Goal: Transaction & Acquisition: Purchase product/service

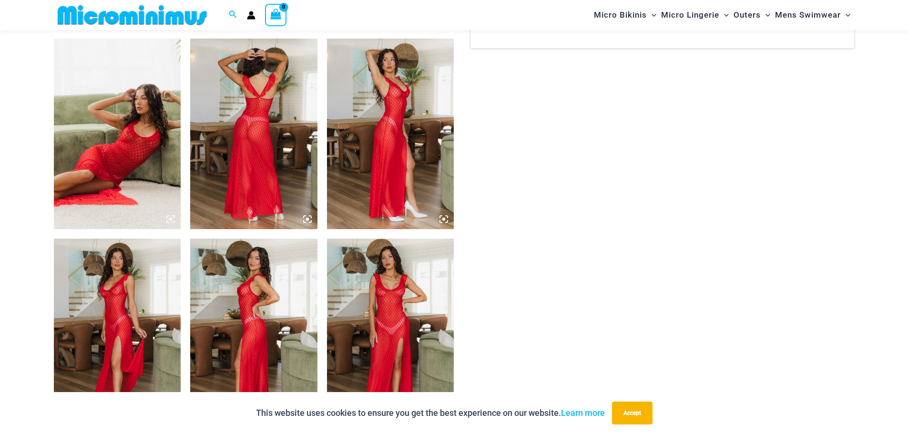
scroll to position [659, 0]
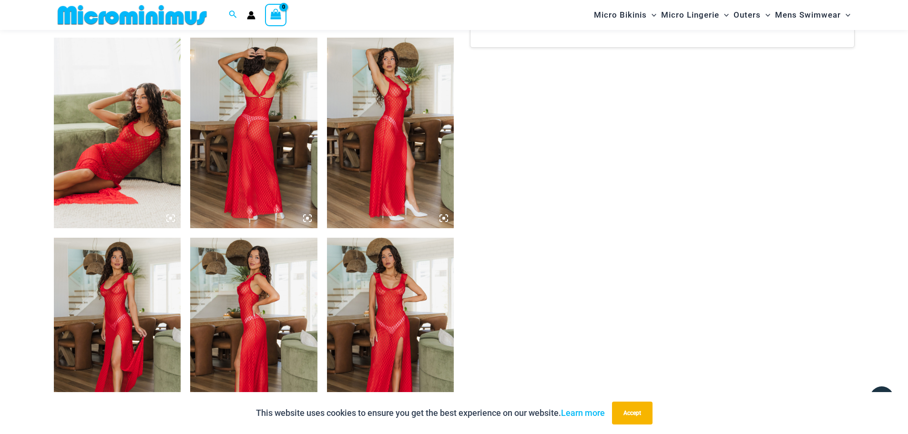
click at [136, 158] on img at bounding box center [117, 133] width 127 height 191
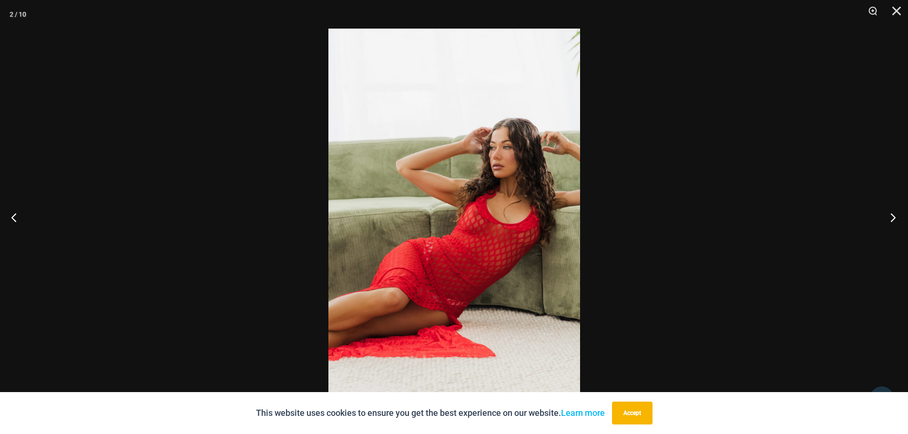
click at [891, 220] on button "Next" at bounding box center [890, 218] width 36 height 48
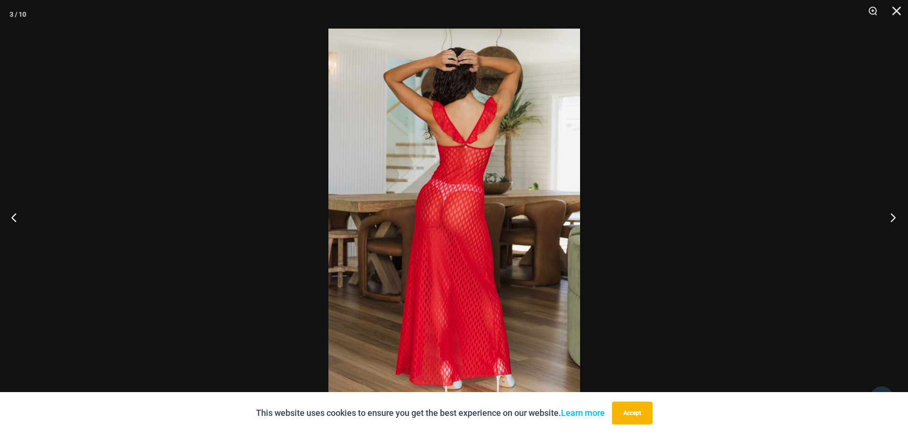
click at [891, 219] on button "Next" at bounding box center [890, 218] width 36 height 48
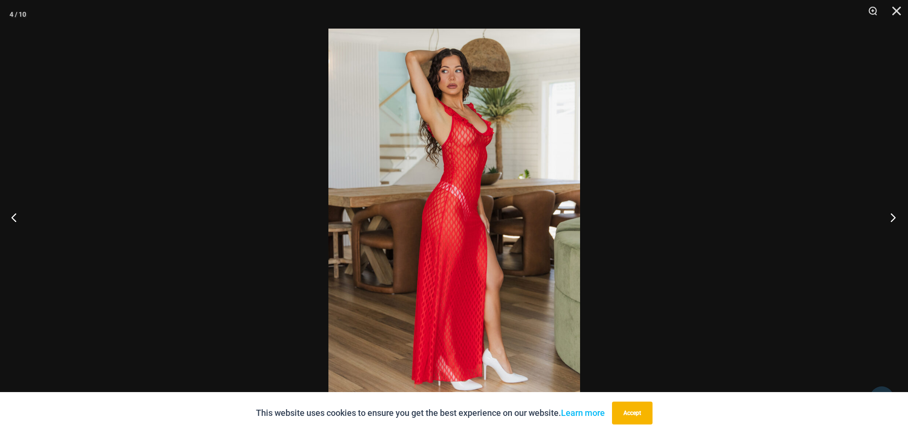
click at [891, 219] on button "Next" at bounding box center [890, 218] width 36 height 48
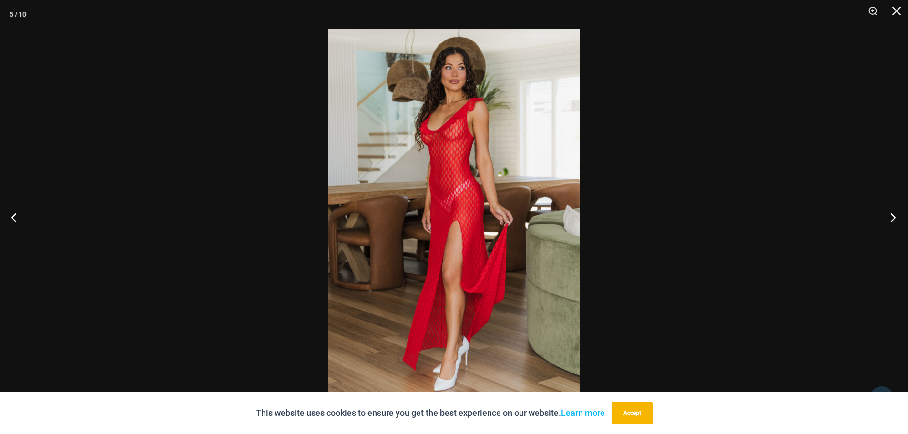
click at [891, 219] on button "Next" at bounding box center [890, 218] width 36 height 48
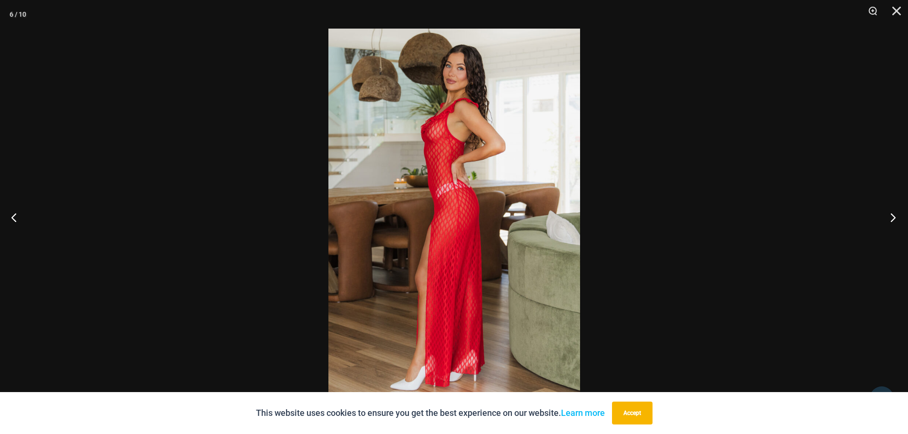
click at [891, 219] on button "Next" at bounding box center [890, 218] width 36 height 48
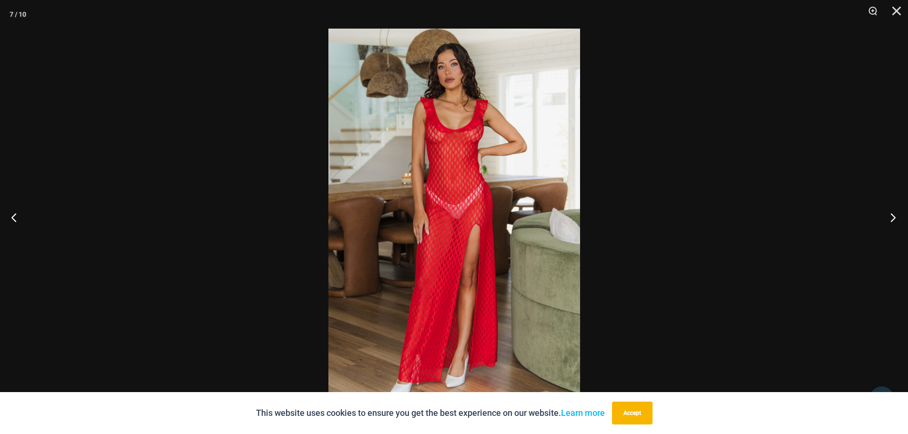
click at [891, 219] on button "Next" at bounding box center [890, 218] width 36 height 48
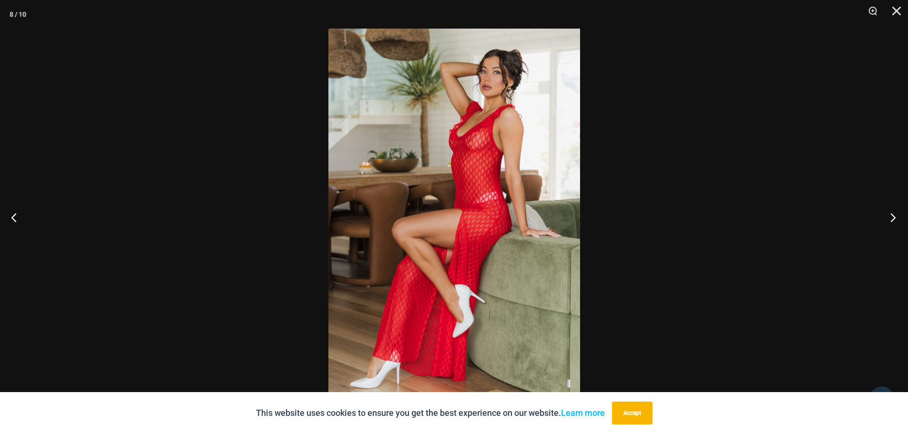
click at [891, 219] on button "Next" at bounding box center [890, 218] width 36 height 48
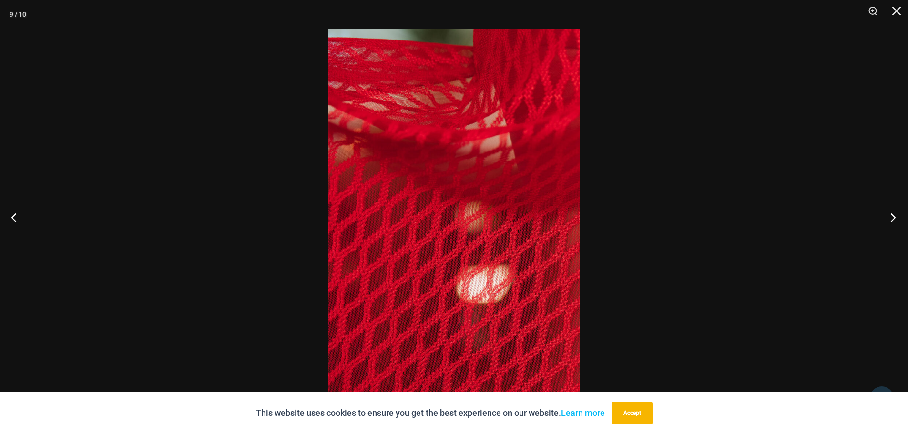
click at [891, 219] on button "Next" at bounding box center [890, 218] width 36 height 48
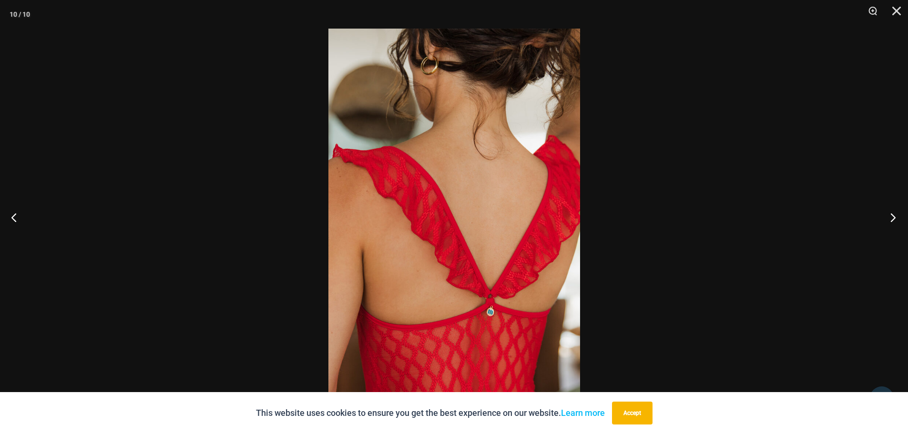
click at [891, 219] on button "Next" at bounding box center [890, 218] width 36 height 48
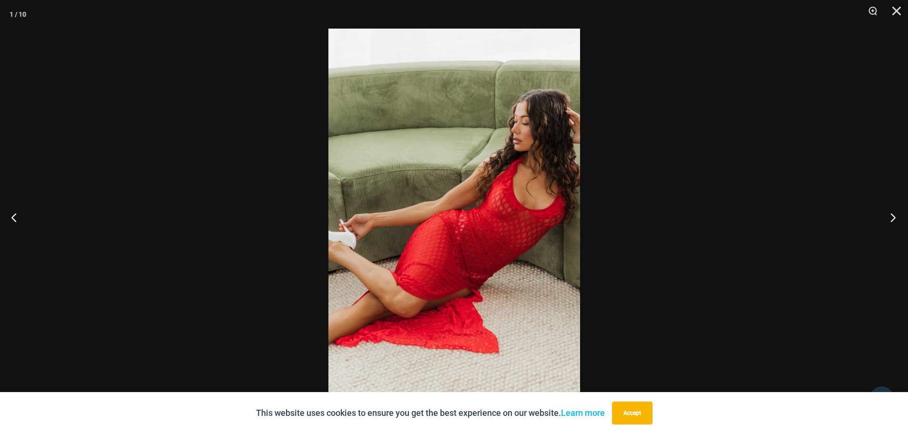
click at [891, 219] on button "Next" at bounding box center [890, 218] width 36 height 48
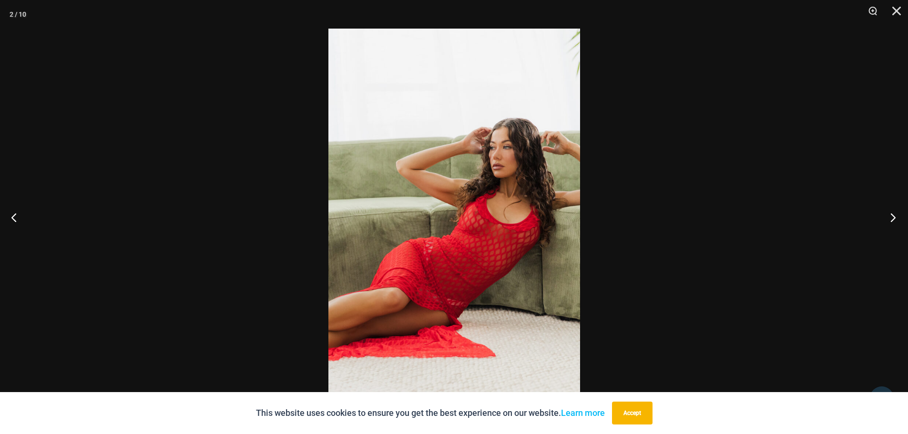
click at [891, 219] on button "Next" at bounding box center [890, 218] width 36 height 48
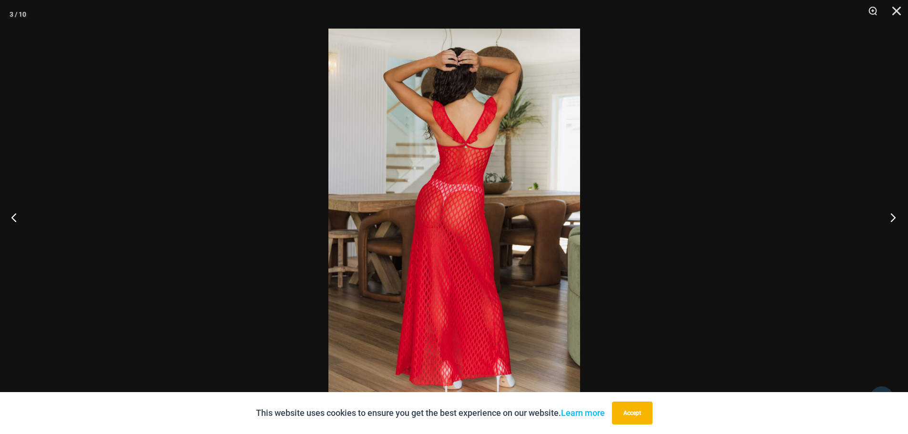
click at [891, 219] on button "Next" at bounding box center [890, 218] width 36 height 48
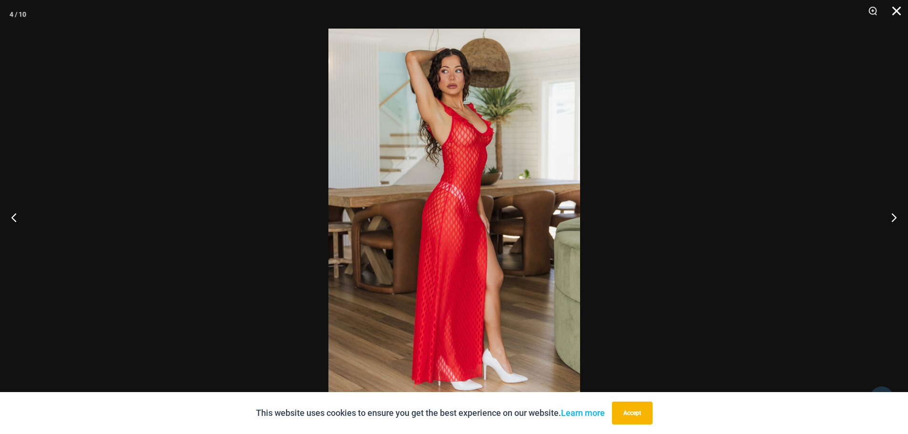
click at [898, 10] on button "Close" at bounding box center [893, 14] width 24 height 29
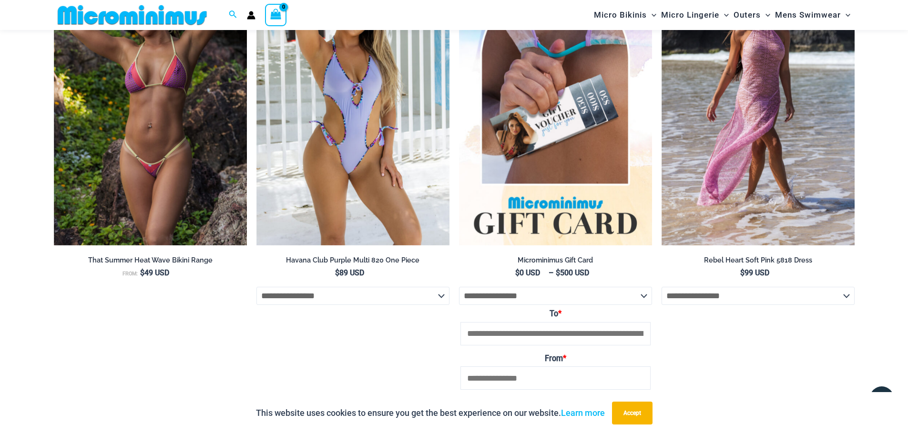
scroll to position [1756, 0]
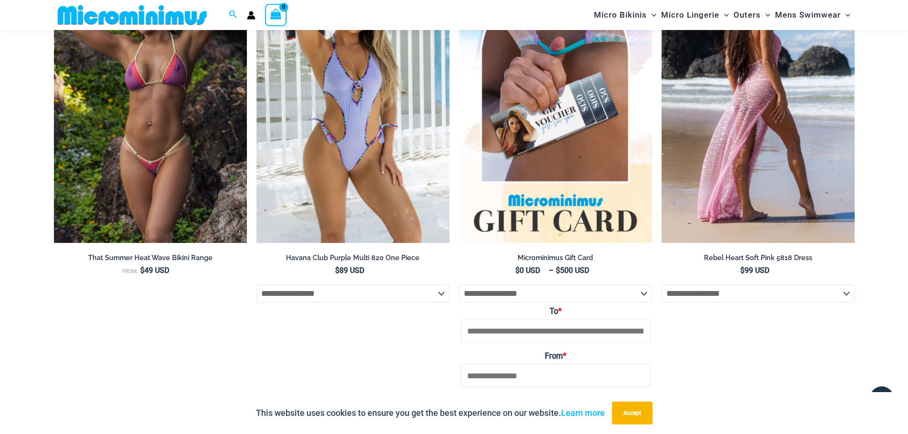
click at [762, 106] on img at bounding box center [758, 99] width 193 height 290
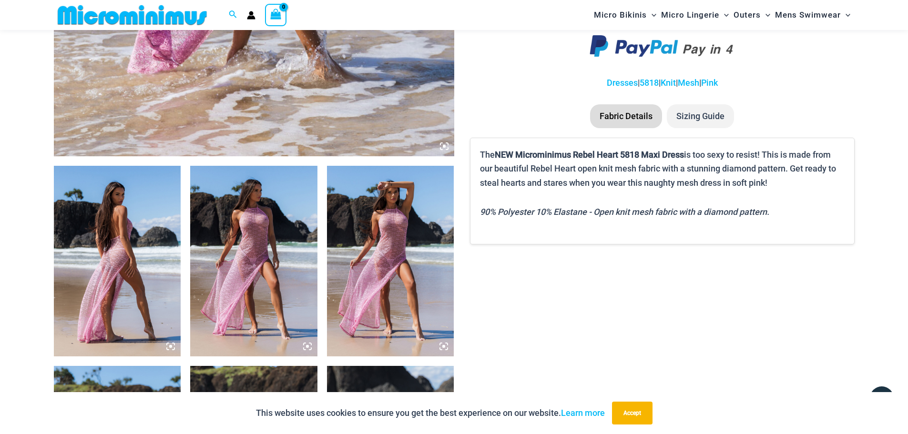
scroll to position [564, 0]
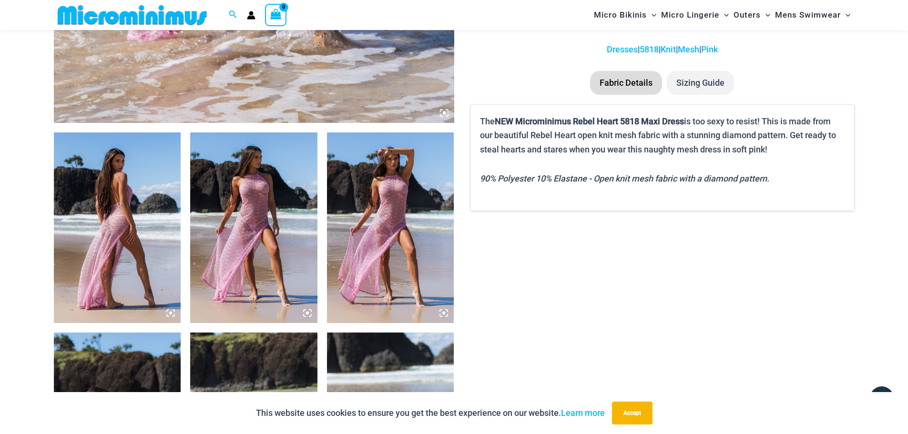
click at [108, 215] on img at bounding box center [117, 228] width 127 height 191
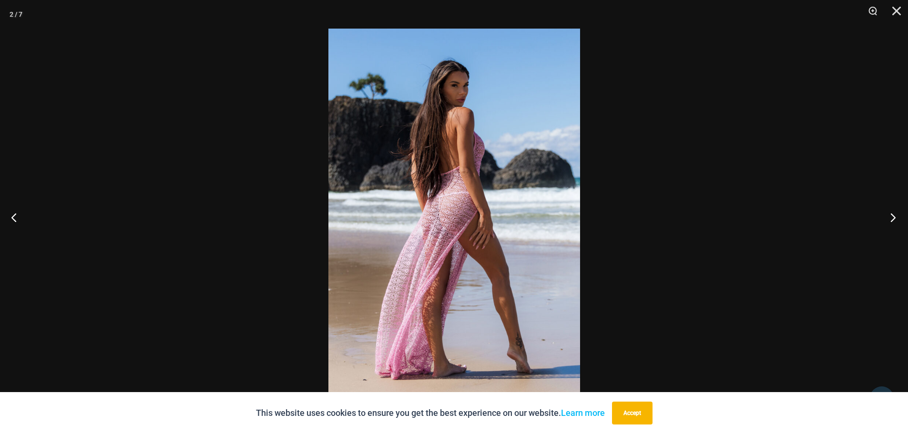
click at [894, 219] on button "Next" at bounding box center [890, 218] width 36 height 48
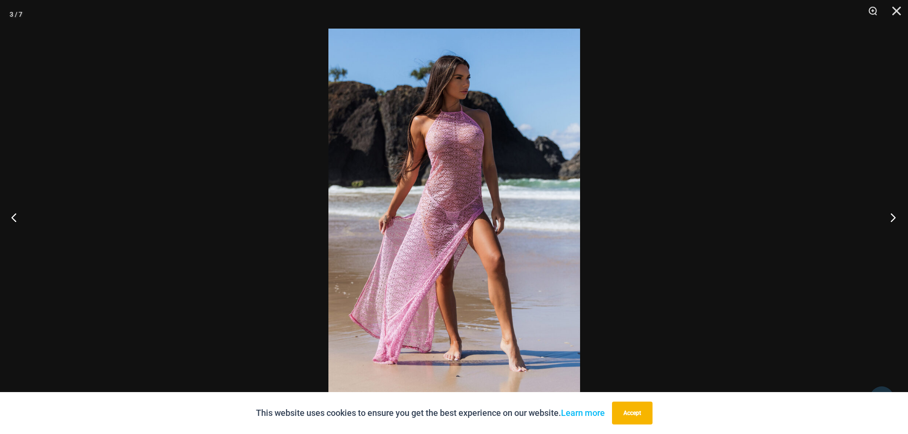
click at [894, 219] on button "Next" at bounding box center [890, 218] width 36 height 48
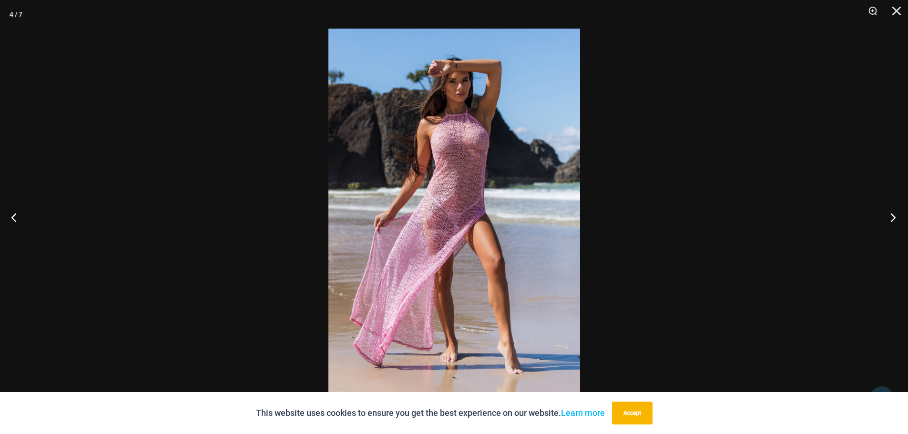
click at [894, 219] on button "Next" at bounding box center [890, 218] width 36 height 48
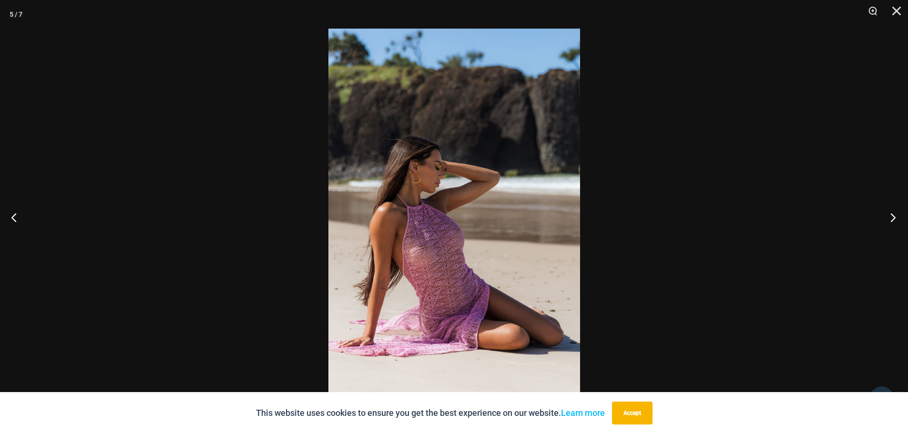
click at [894, 219] on button "Next" at bounding box center [890, 218] width 36 height 48
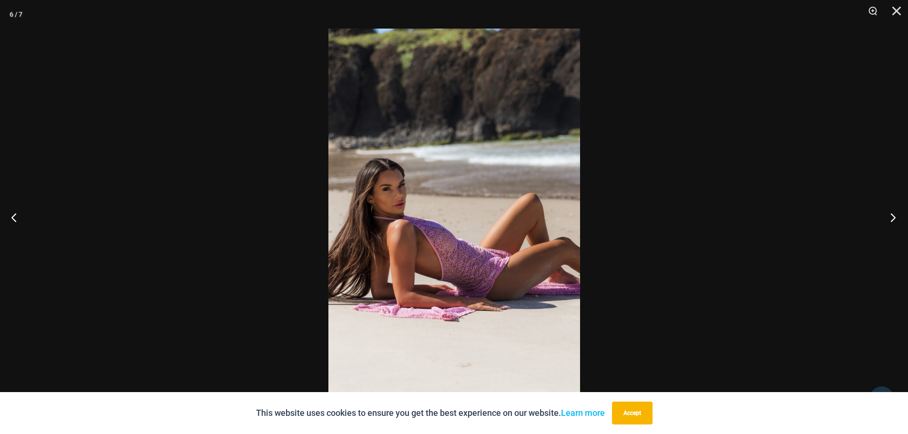
click at [894, 219] on button "Next" at bounding box center [890, 218] width 36 height 48
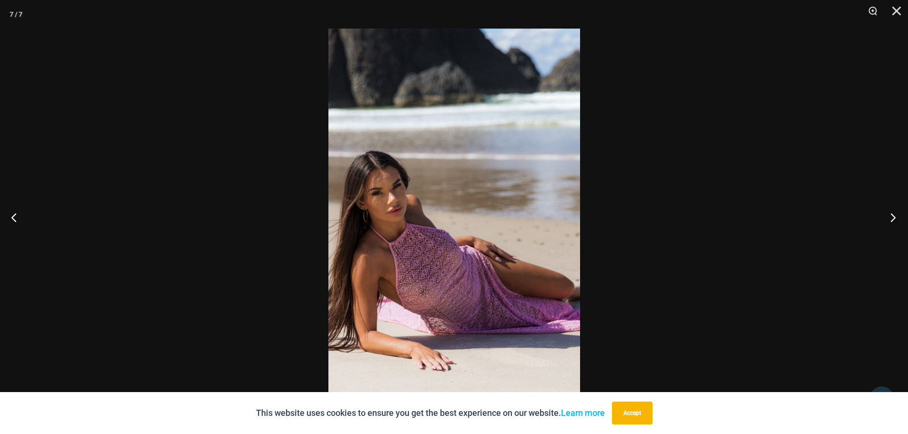
click at [894, 219] on button "Next" at bounding box center [890, 218] width 36 height 48
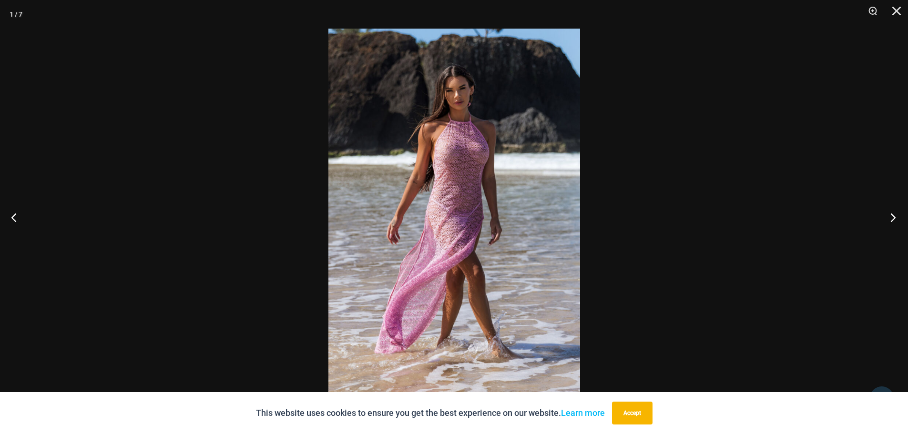
click at [894, 219] on button "Next" at bounding box center [890, 218] width 36 height 48
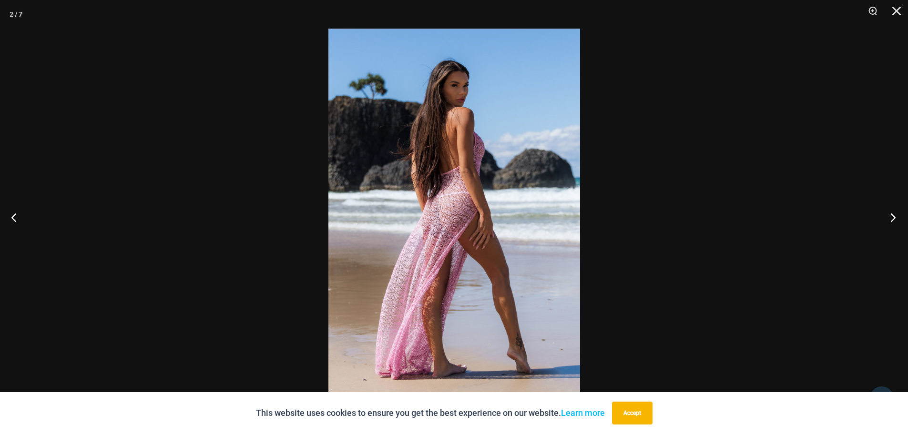
click at [894, 219] on button "Next" at bounding box center [890, 218] width 36 height 48
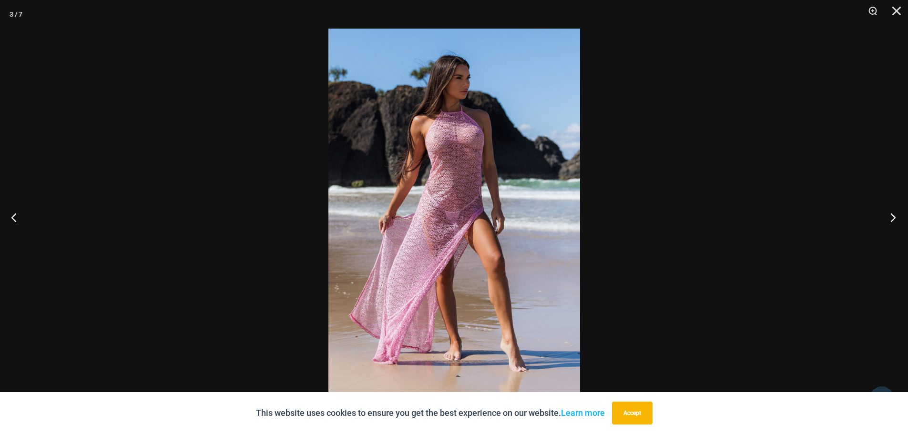
click at [894, 219] on button "Next" at bounding box center [890, 218] width 36 height 48
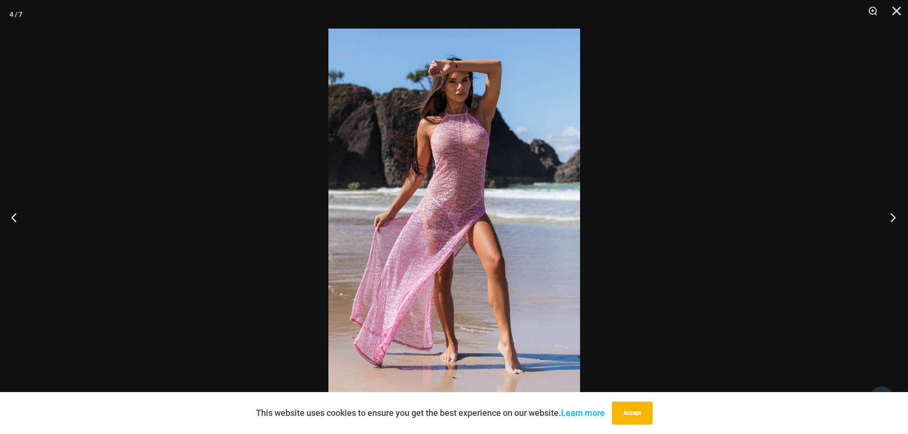
click at [894, 219] on button "Next" at bounding box center [890, 218] width 36 height 48
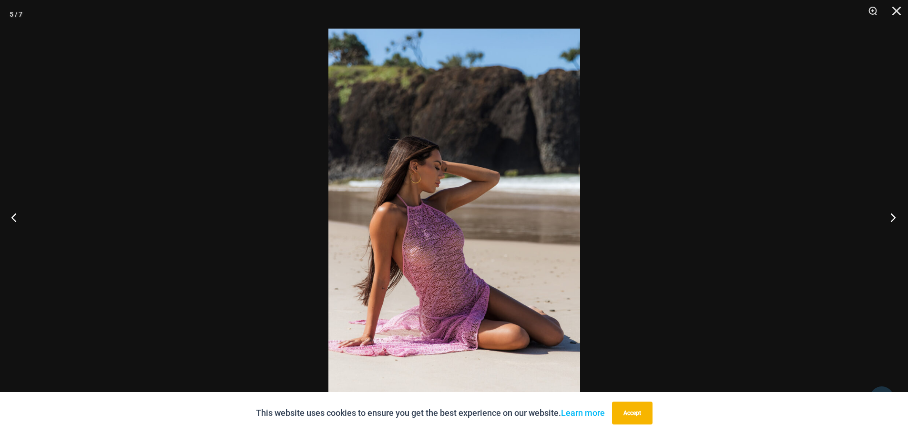
click at [894, 219] on button "Next" at bounding box center [890, 218] width 36 height 48
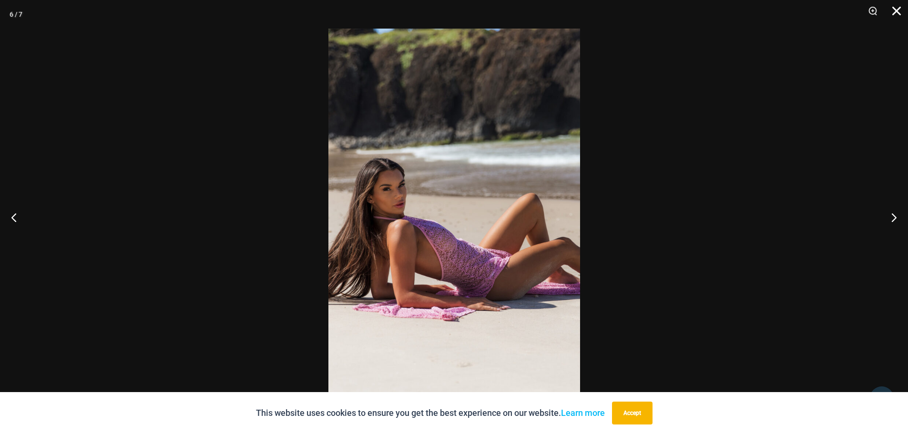
click at [895, 12] on button "Close" at bounding box center [893, 14] width 24 height 29
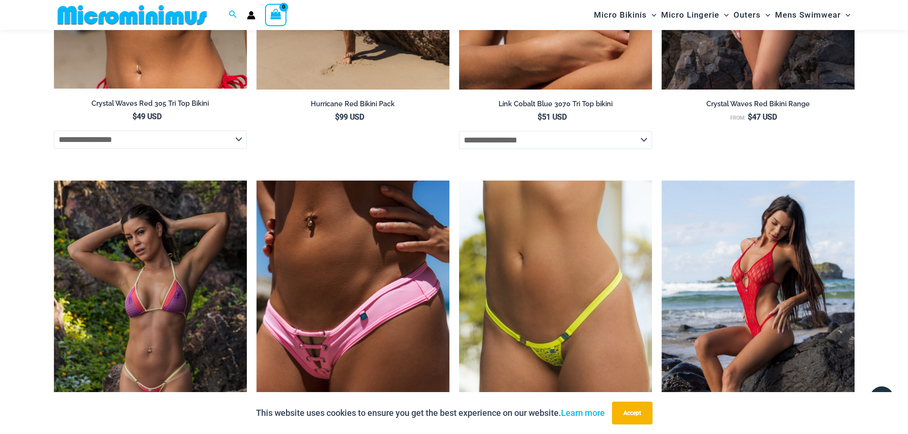
scroll to position [2614, 0]
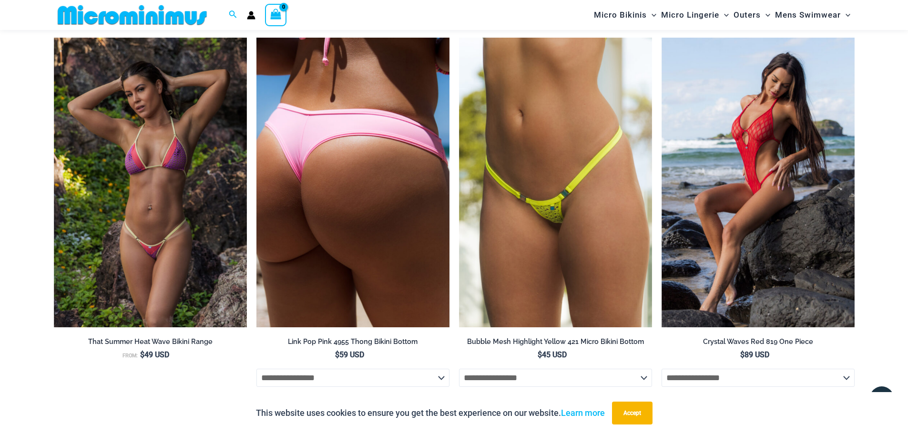
click at [347, 184] on img at bounding box center [352, 183] width 193 height 290
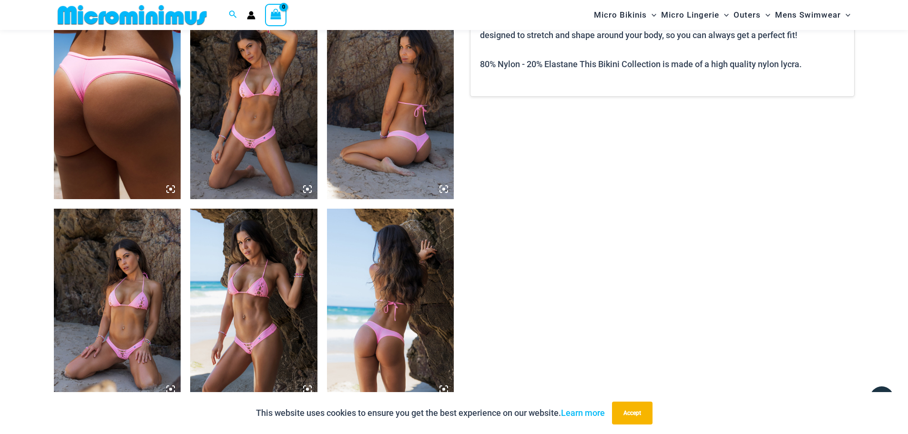
scroll to position [659, 0]
